Goal: Task Accomplishment & Management: Use online tool/utility

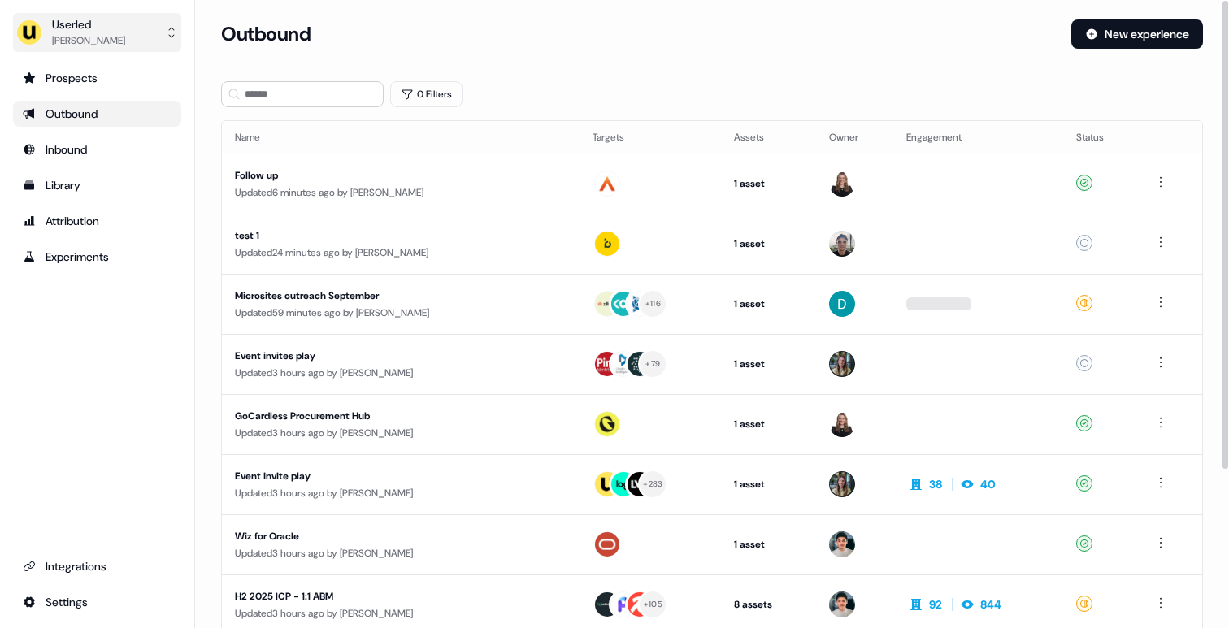
click at [155, 28] on button "Userled [PERSON_NAME]" at bounding box center [97, 32] width 168 height 39
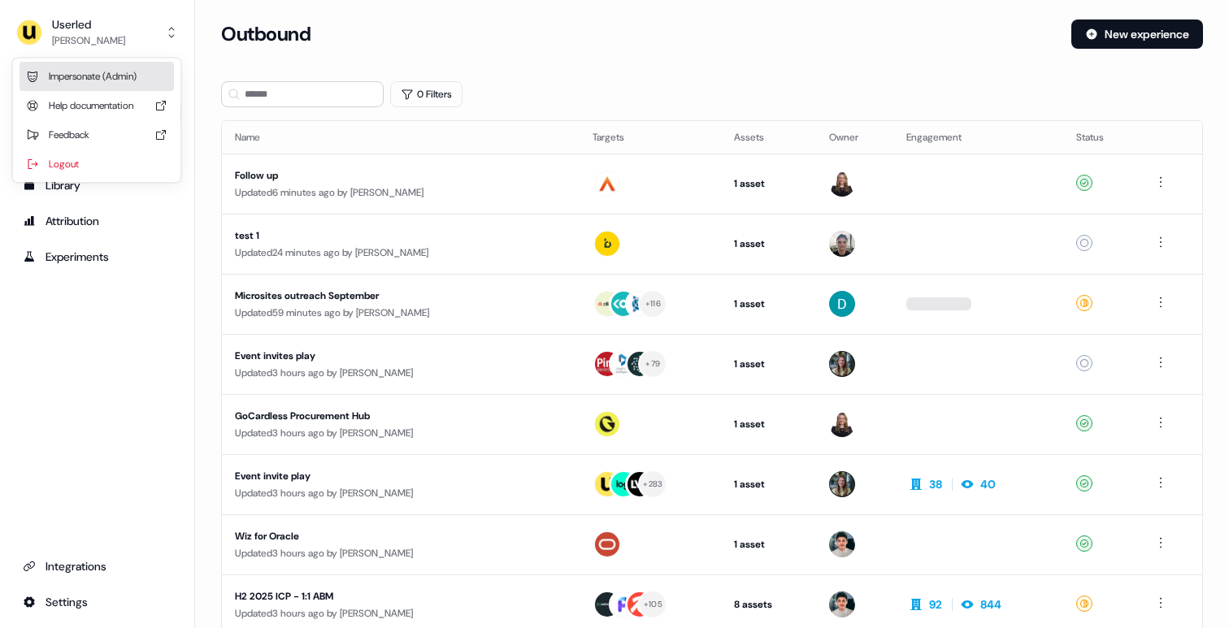
click at [114, 68] on div "Impersonate (Admin)" at bounding box center [97, 76] width 154 height 29
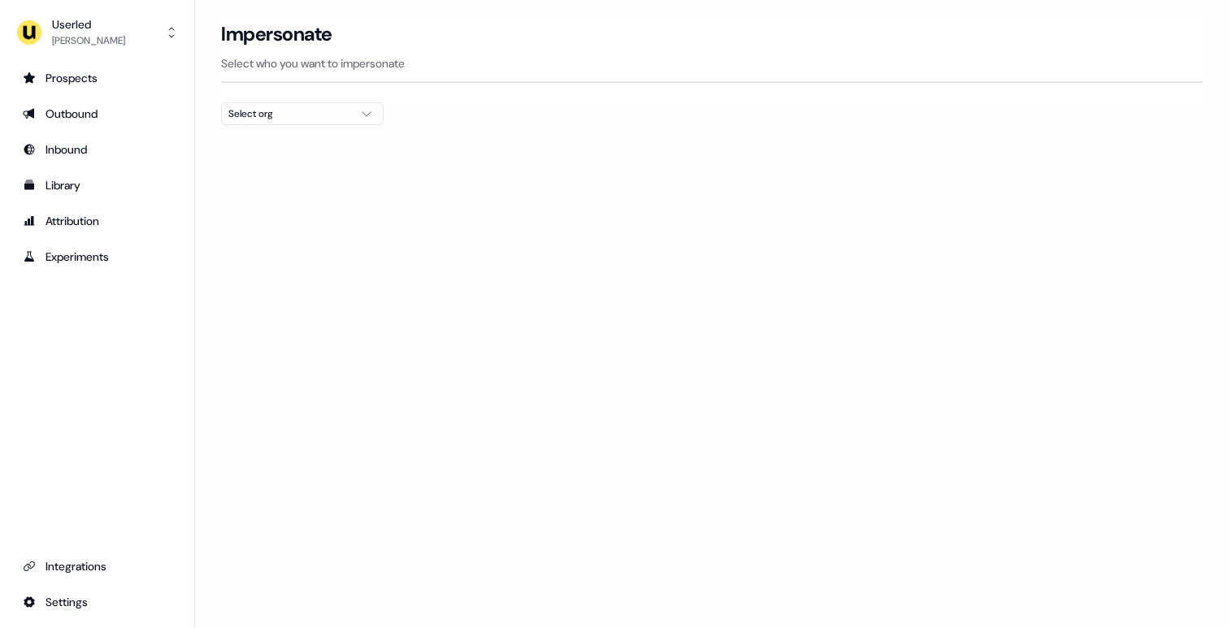
click at [281, 105] on button "Select org" at bounding box center [302, 113] width 163 height 23
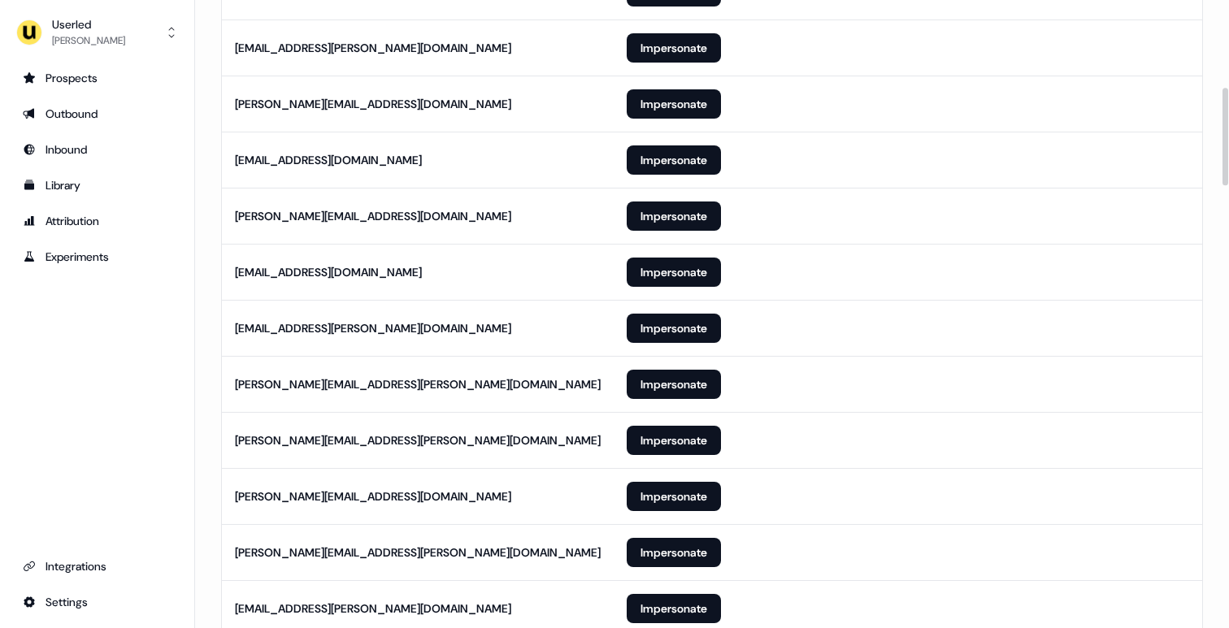
scroll to position [998, 0]
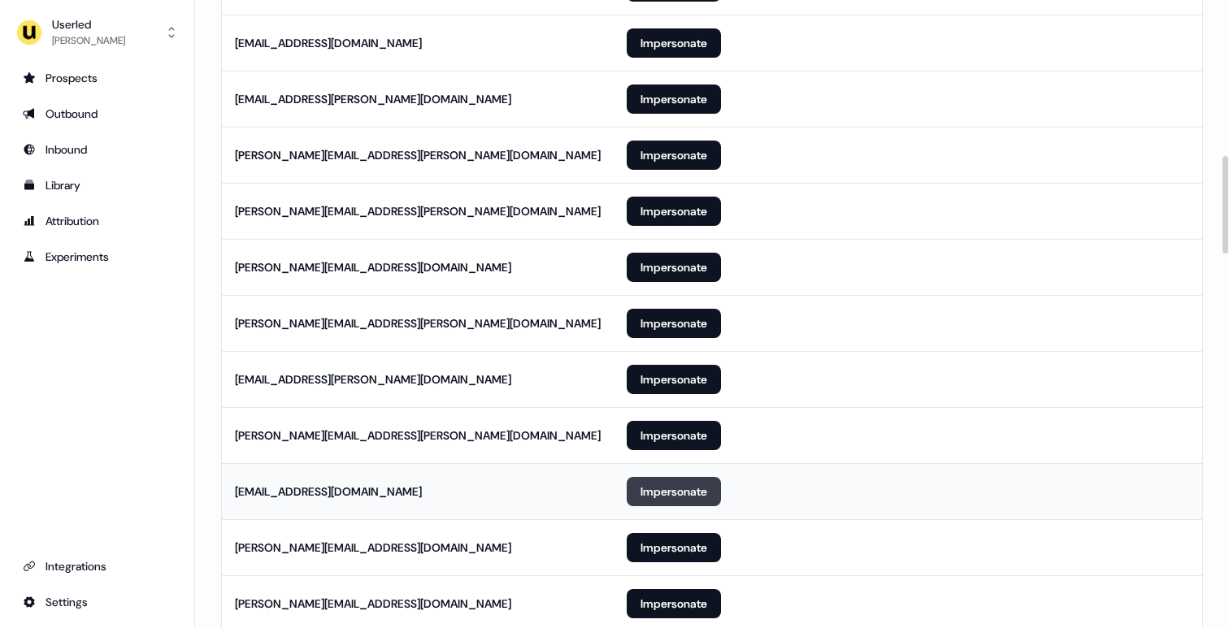
type input "**"
click at [674, 491] on button "Impersonate" at bounding box center [674, 491] width 94 height 29
